Goal: Leave review/rating: Share an evaluation or opinion about a product, service, or content

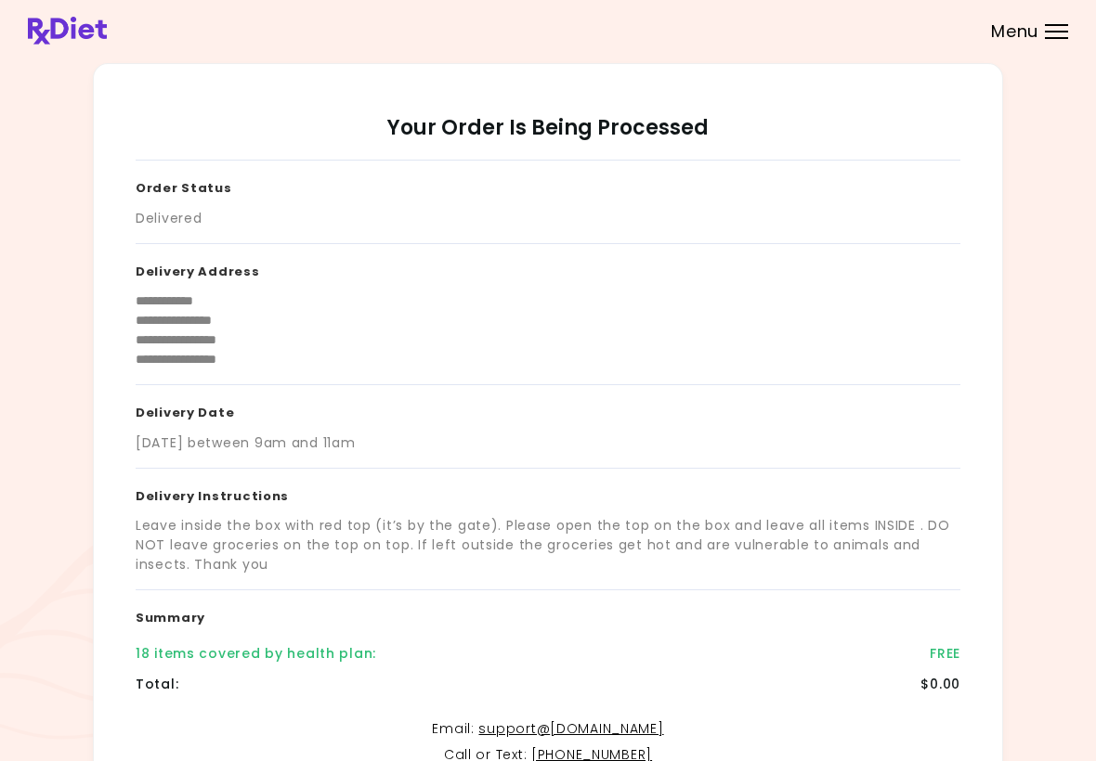
scroll to position [-2, 0]
click at [1055, 206] on div "**********" at bounding box center [548, 463] width 1040 height 801
click at [1059, 36] on div "Menu" at bounding box center [1055, 31] width 23 height 15
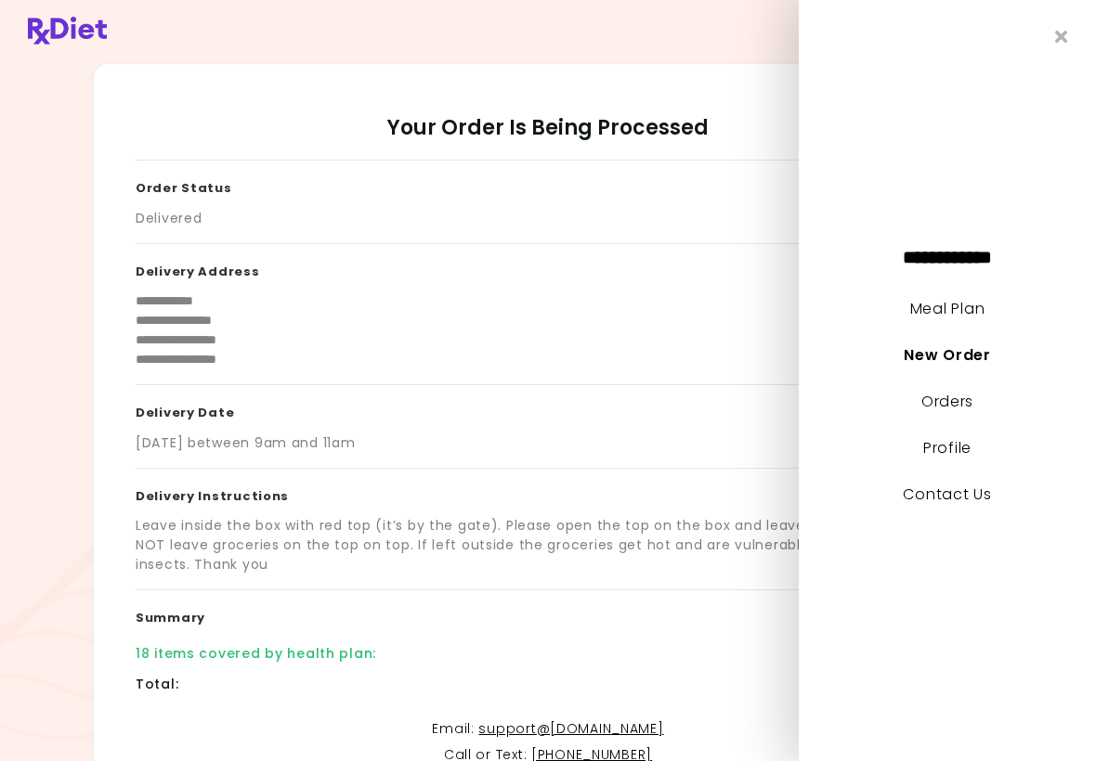
click at [955, 311] on link "Meal Plan" at bounding box center [947, 308] width 74 height 21
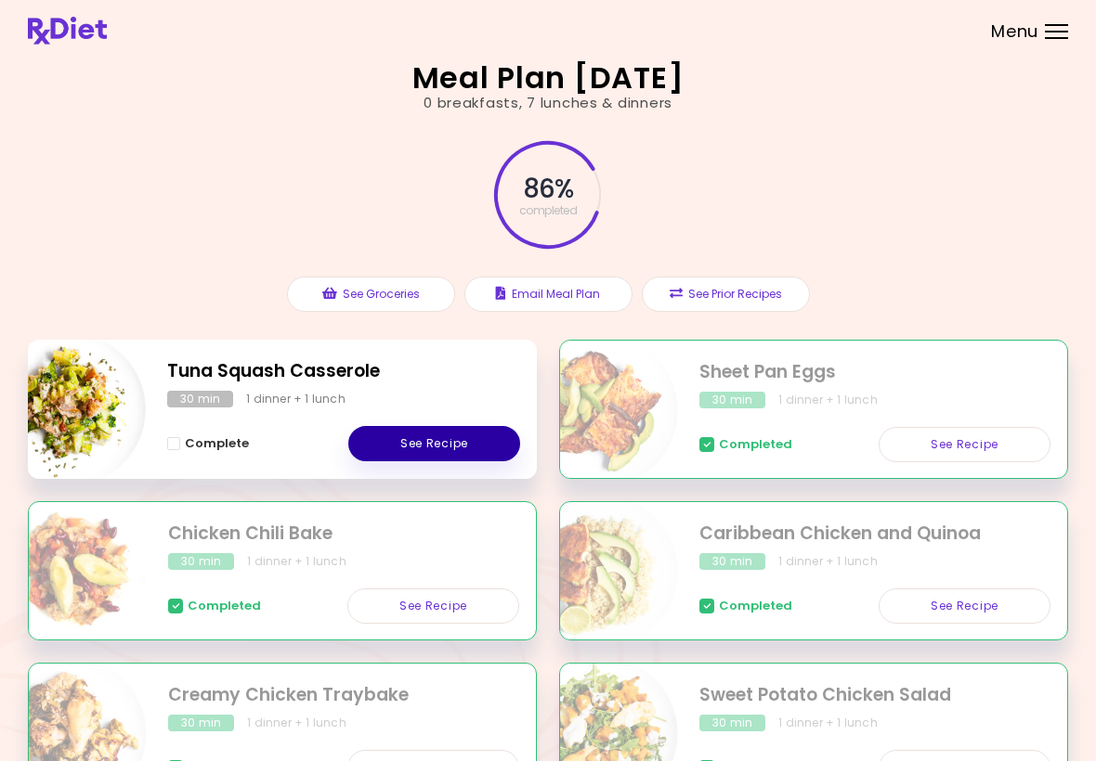
click at [448, 445] on link "See Recipe" at bounding box center [434, 443] width 172 height 35
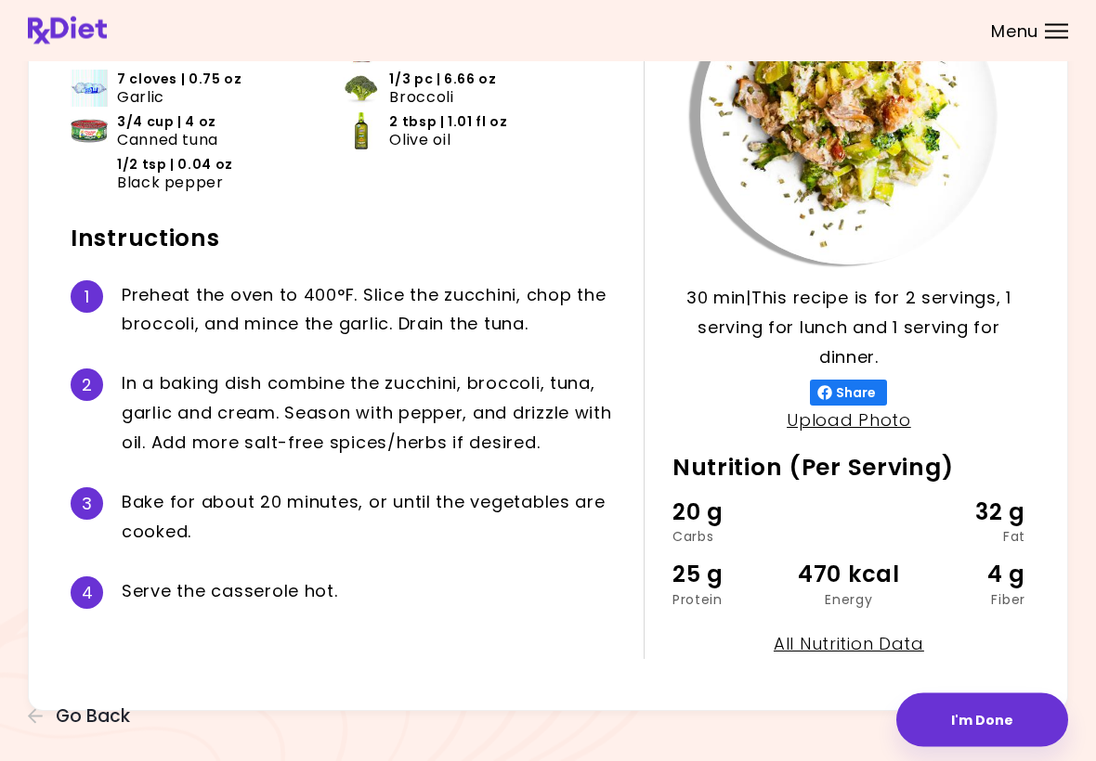
scroll to position [198, 0]
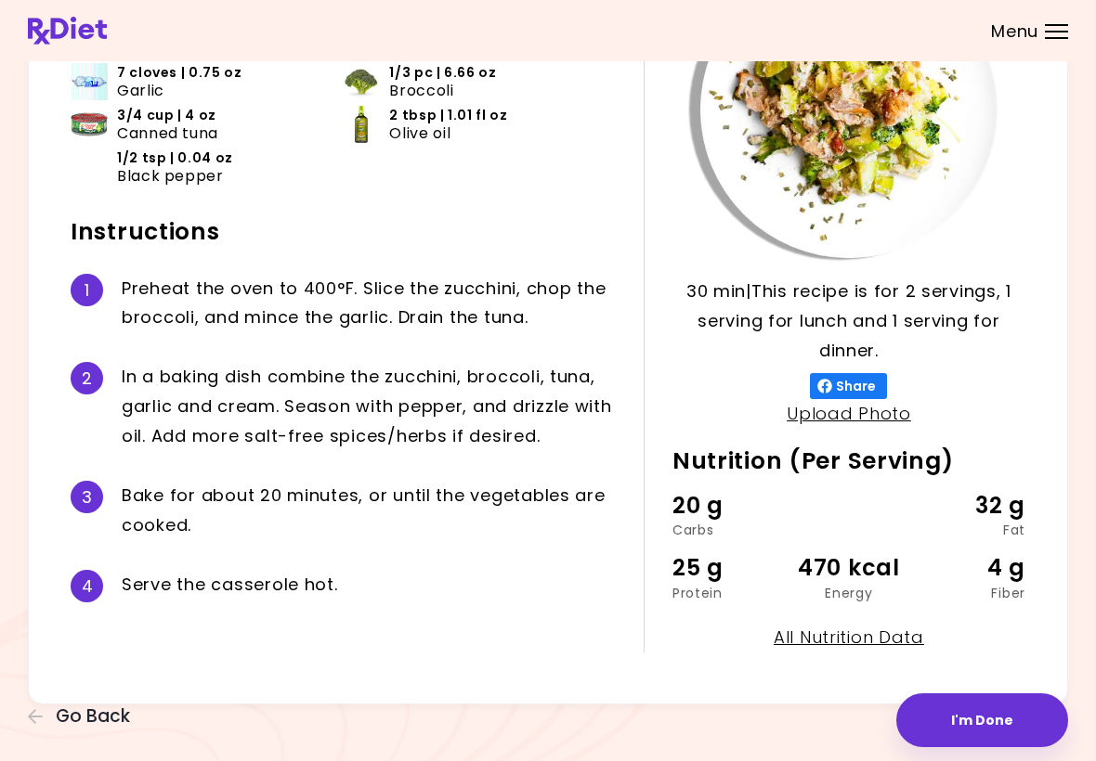
click at [995, 722] on button "I'm Done" at bounding box center [982, 721] width 172 height 54
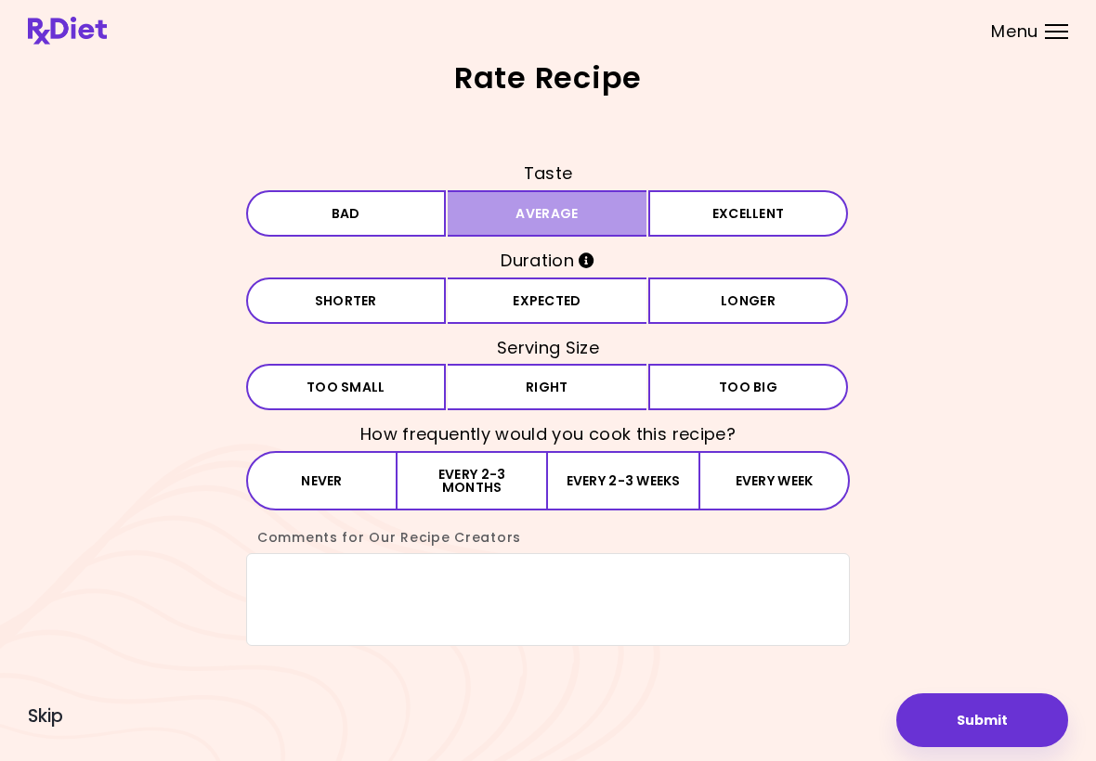
click at [513, 222] on button "Average" at bounding box center [547, 213] width 200 height 46
click at [534, 305] on button "Expected" at bounding box center [547, 301] width 200 height 46
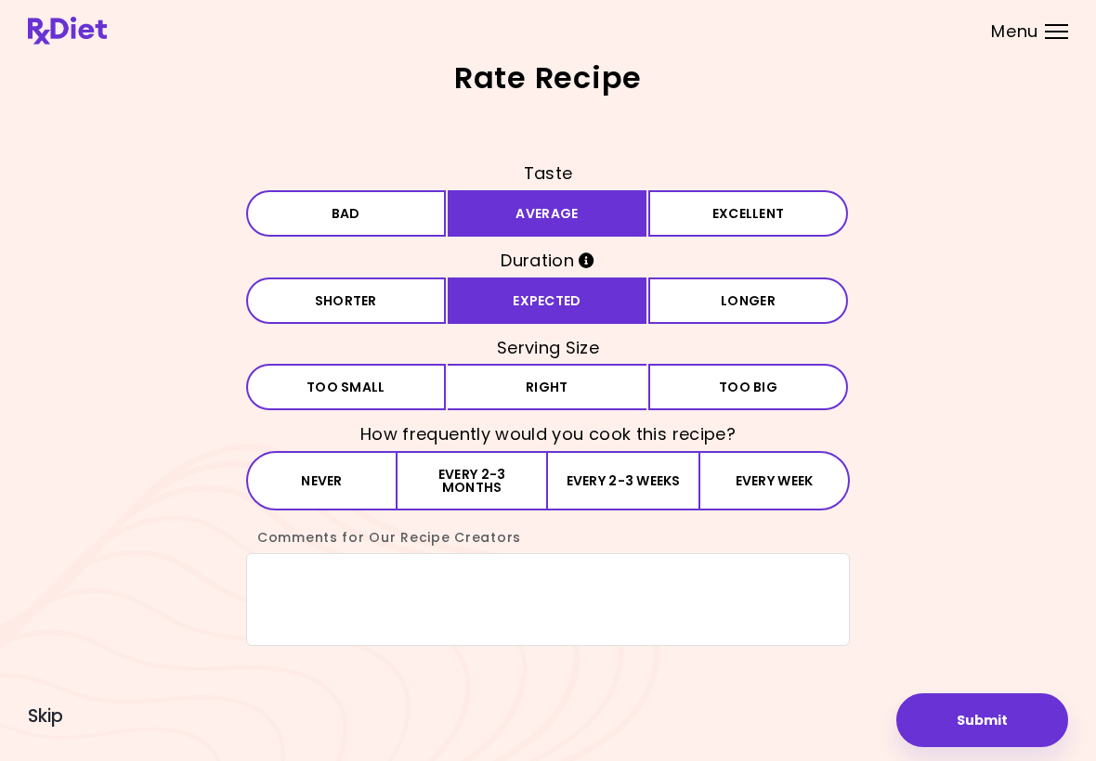
click at [513, 386] on button "Right" at bounding box center [547, 387] width 200 height 46
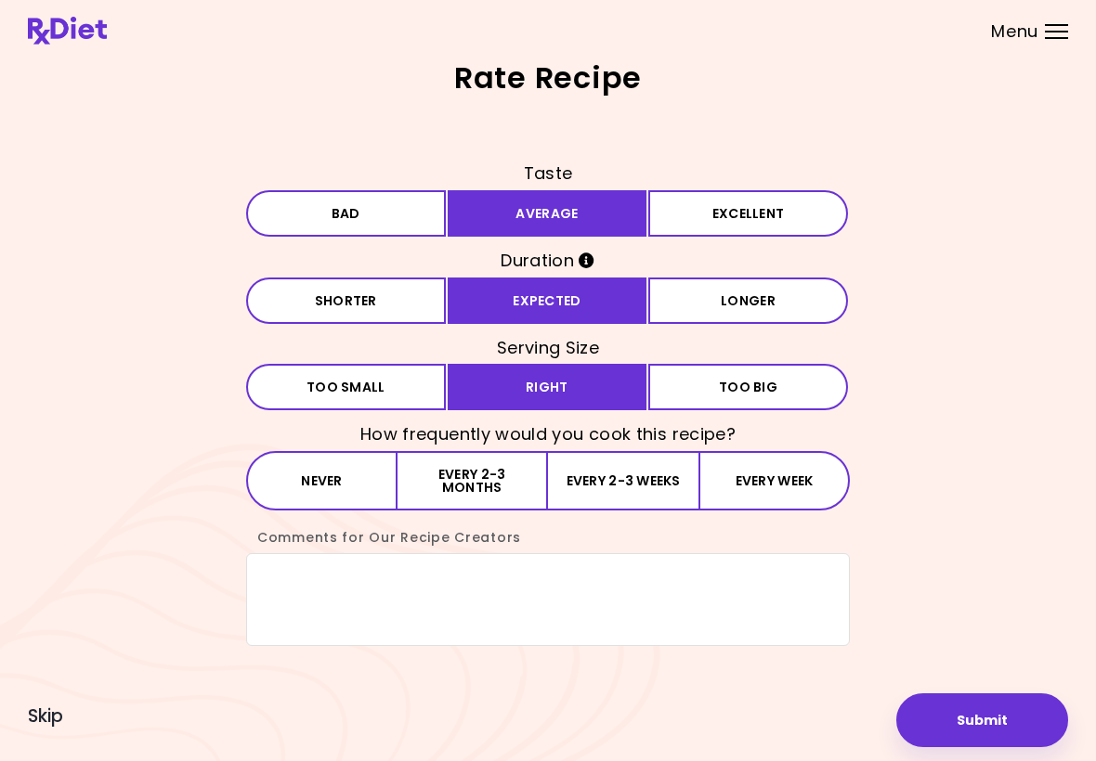
click at [442, 480] on button "Every 2-3 months" at bounding box center [472, 480] width 150 height 59
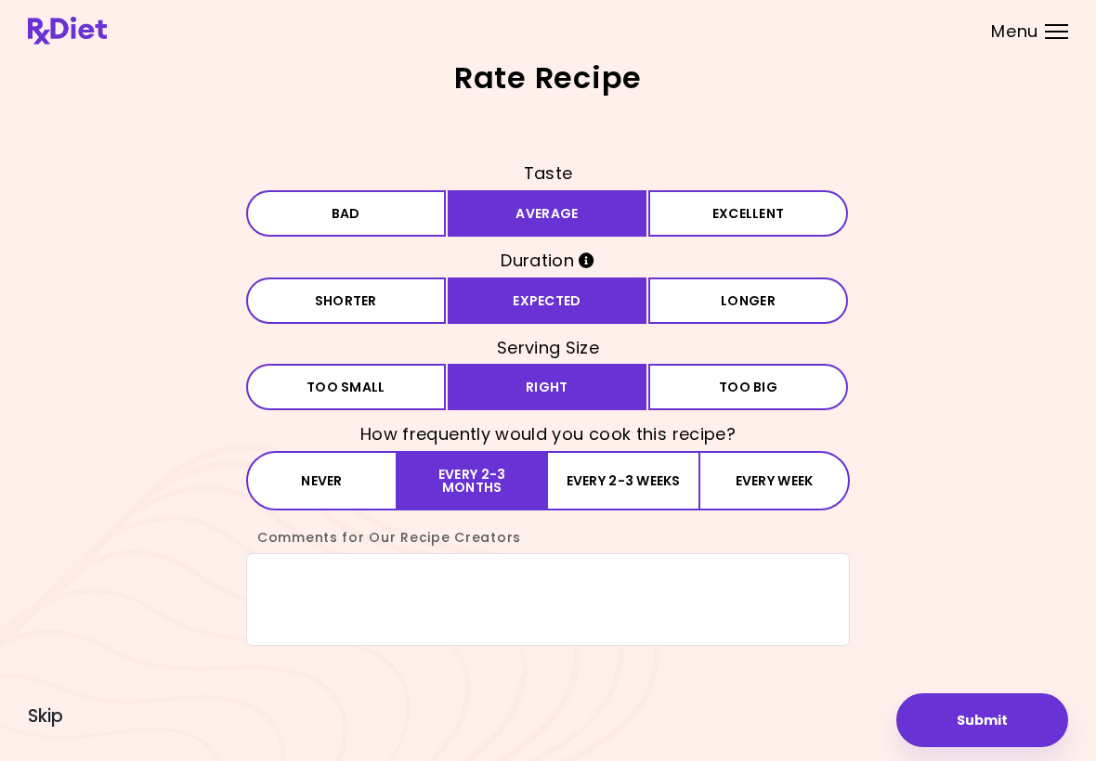
click at [984, 718] on button "Submit" at bounding box center [982, 721] width 172 height 54
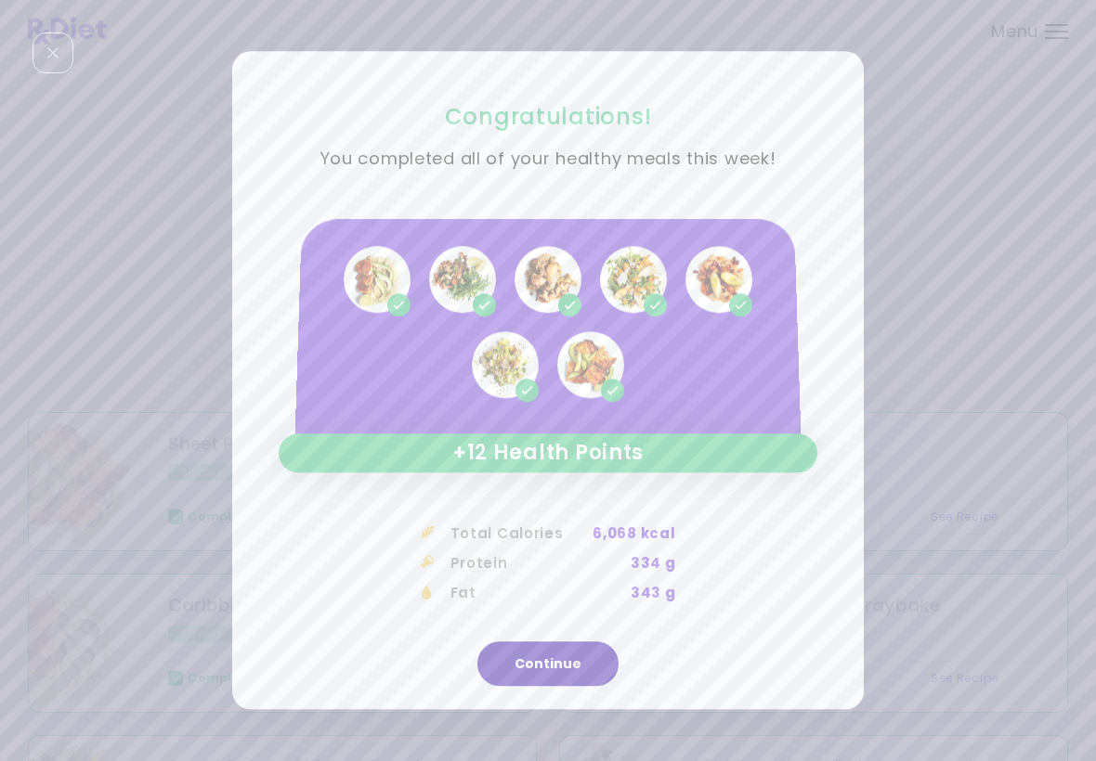
click at [570, 681] on button "Continue" at bounding box center [547, 664] width 141 height 45
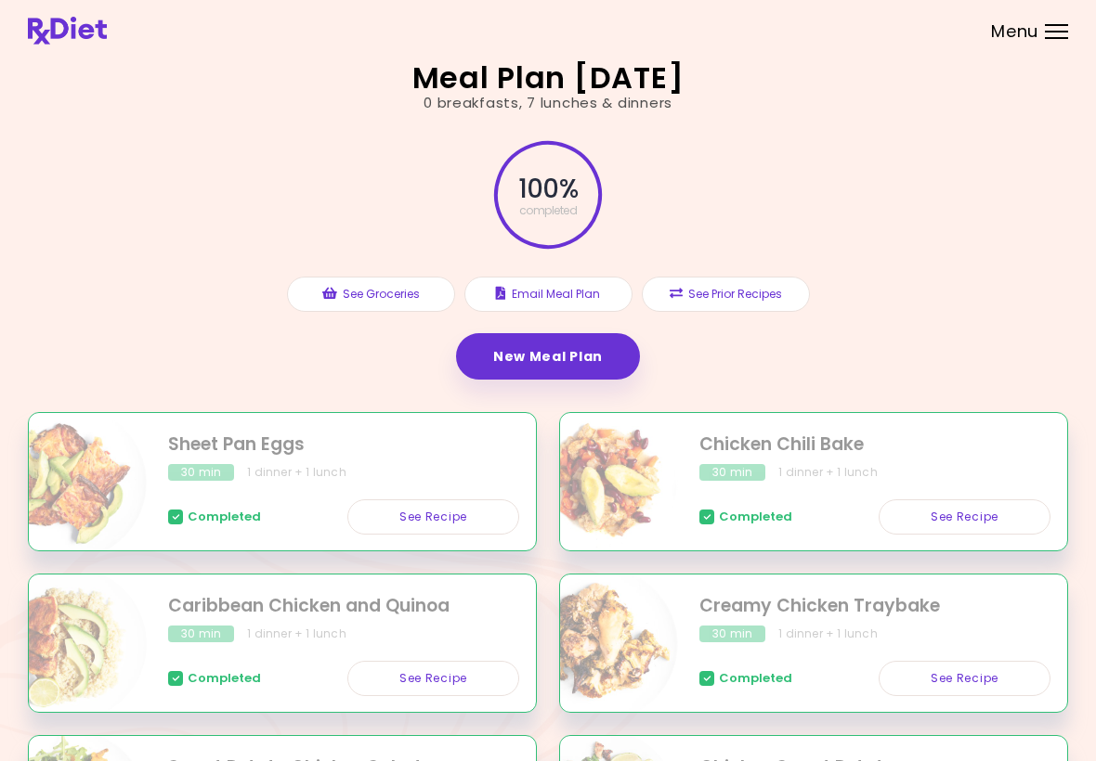
click at [575, 360] on link "New Meal Plan" at bounding box center [548, 356] width 184 height 46
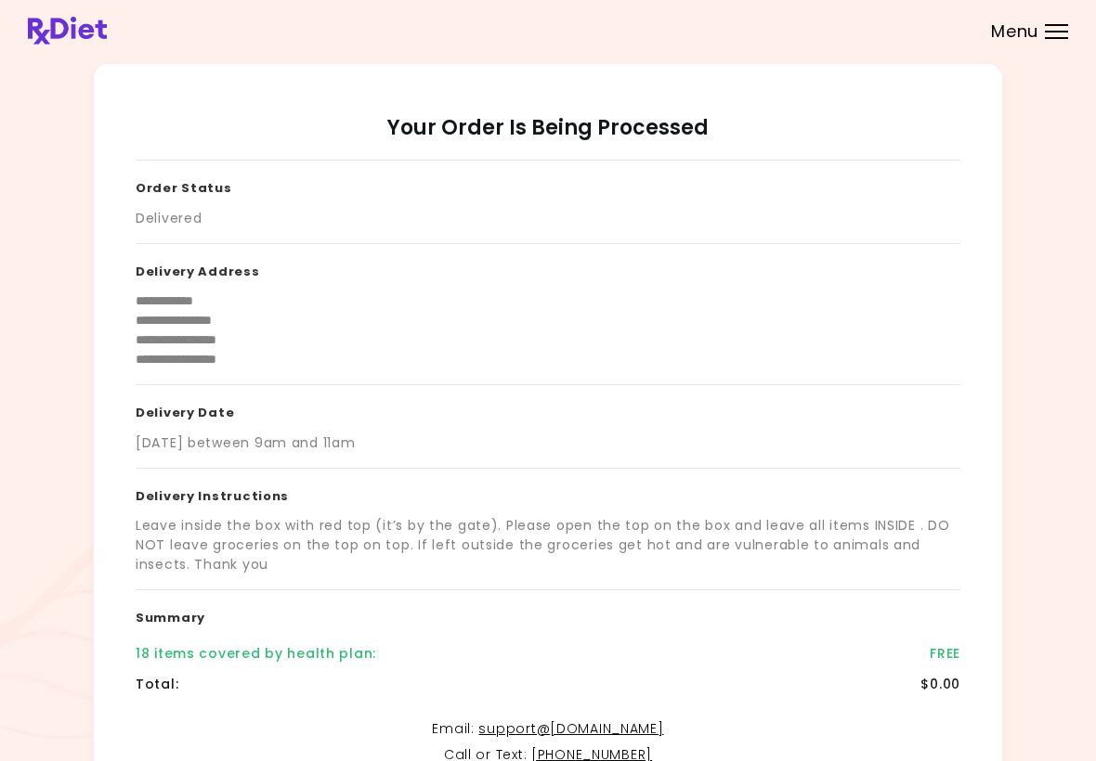
click at [1005, 40] on span "Menu" at bounding box center [1014, 31] width 47 height 17
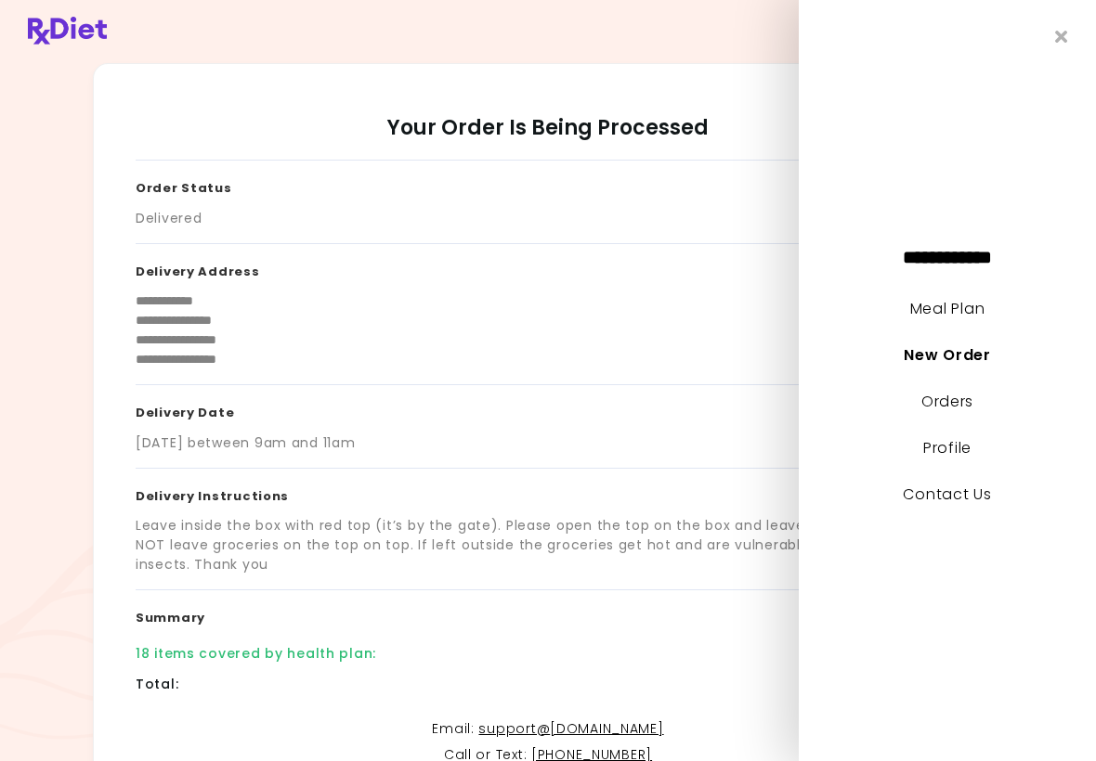
click at [947, 314] on link "Meal Plan" at bounding box center [947, 308] width 74 height 21
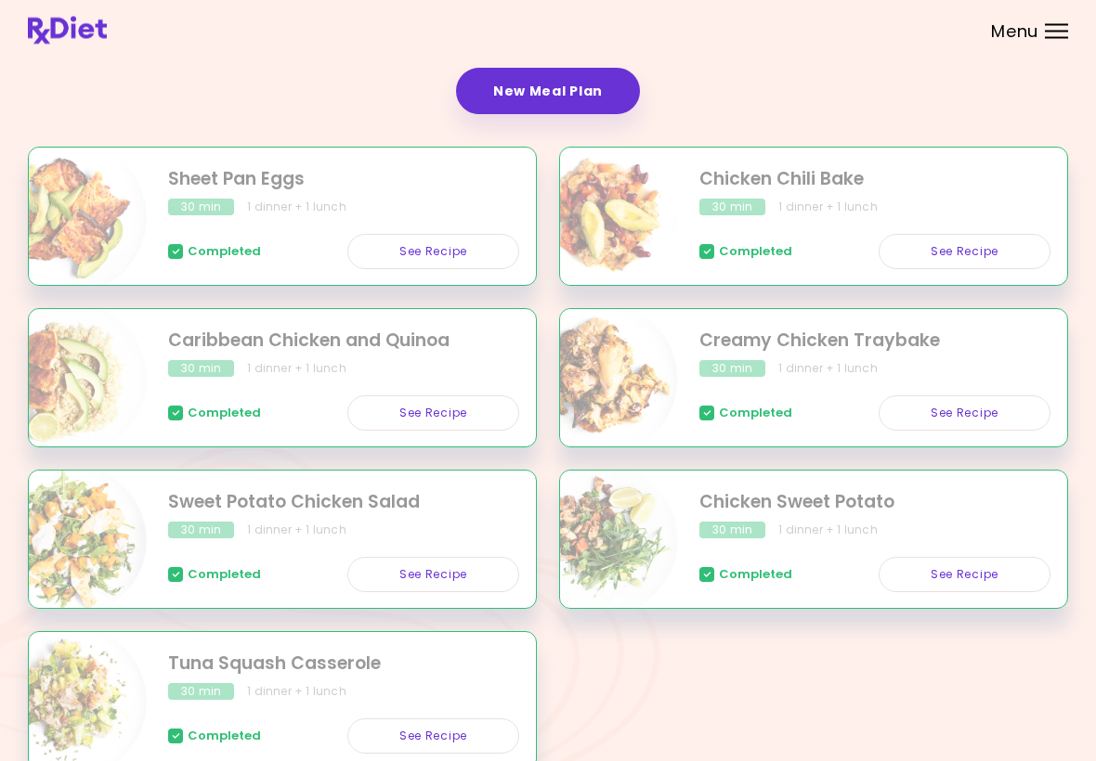
scroll to position [359, 0]
